Goal: Task Accomplishment & Management: Use online tool/utility

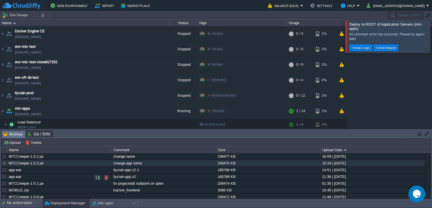
scroll to position [0, 137]
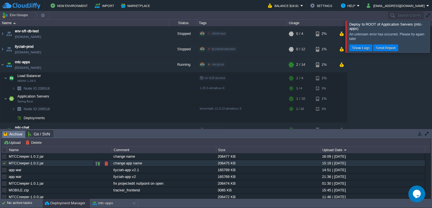
click at [5, 163] on div at bounding box center [4, 163] width 5 height 5
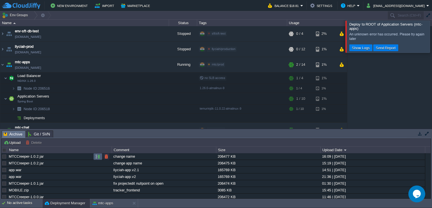
click at [100, 158] on button "button" at bounding box center [97, 156] width 5 height 5
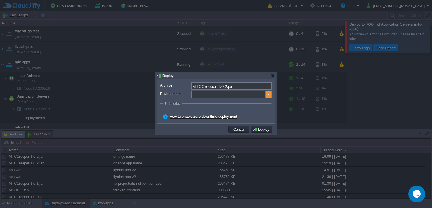
click at [269, 97] on img at bounding box center [269, 94] width 6 height 7
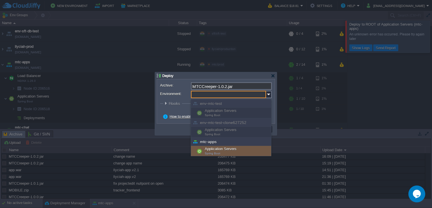
click at [226, 148] on div "Application Servers Spring Boot" at bounding box center [231, 151] width 80 height 11
type input "Application Servers (mtc-apps)"
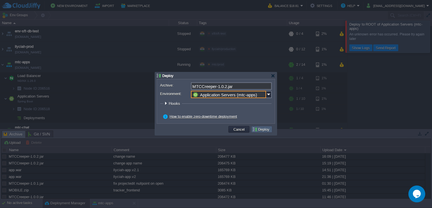
click at [263, 132] on td "Deploy" at bounding box center [261, 129] width 21 height 7
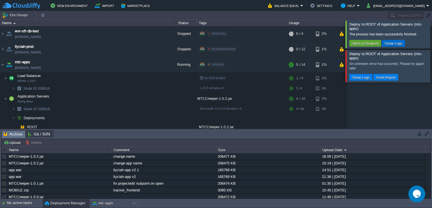
click at [386, 43] on button "Show Logs" at bounding box center [393, 43] width 21 height 5
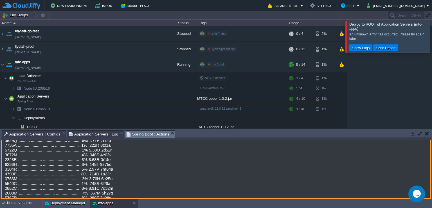
scroll to position [336, 0]
click at [88, 134] on span "Application Servers : Log" at bounding box center [94, 134] width 50 height 7
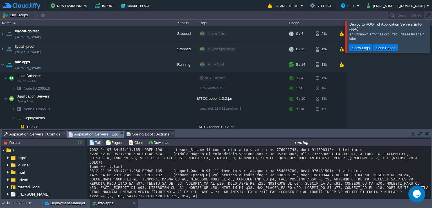
scroll to position [0, 0]
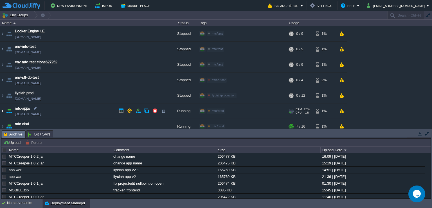
click at [4, 110] on img at bounding box center [2, 110] width 4 height 15
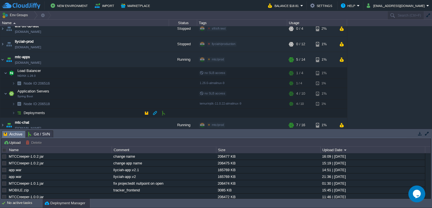
scroll to position [51, 0]
click at [127, 95] on button "button" at bounding box center [126, 93] width 5 height 5
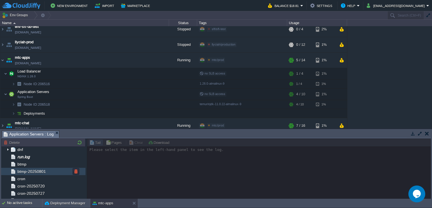
scroll to position [45, 0]
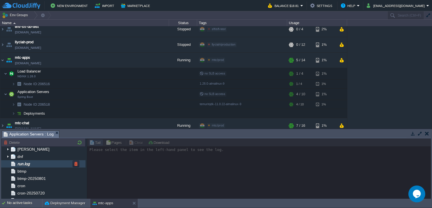
click at [30, 162] on span "run.log" at bounding box center [23, 163] width 14 height 5
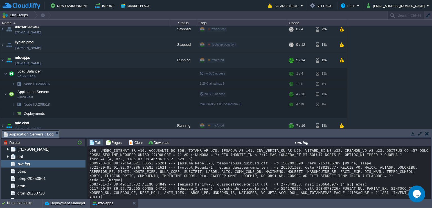
scroll to position [7657, 0]
